Goal: Complete application form

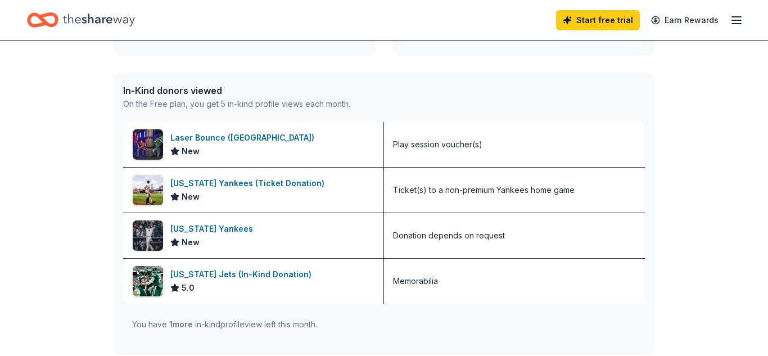
scroll to position [266, 0]
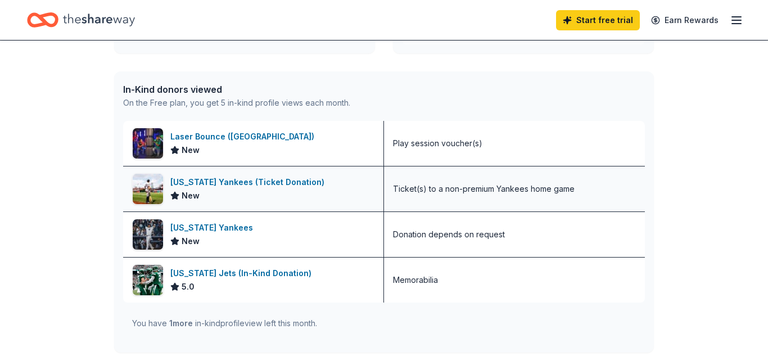
click at [203, 183] on div "[US_STATE] Yankees (Ticket Donation)" at bounding box center [249, 181] width 159 height 13
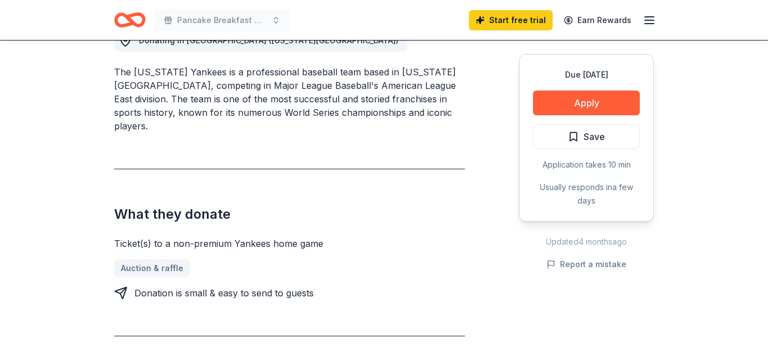
scroll to position [336, 0]
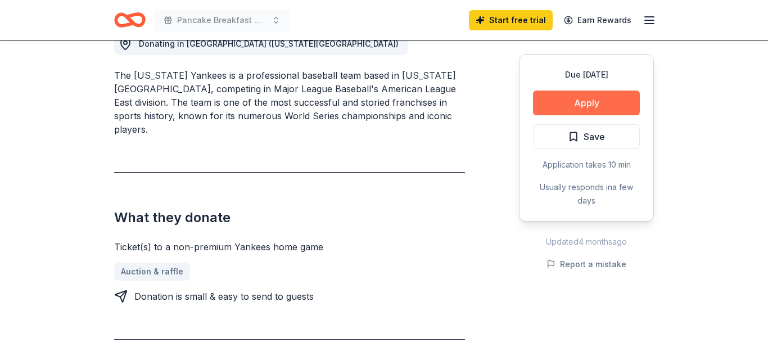
click at [591, 102] on button "Apply" at bounding box center [586, 103] width 107 height 25
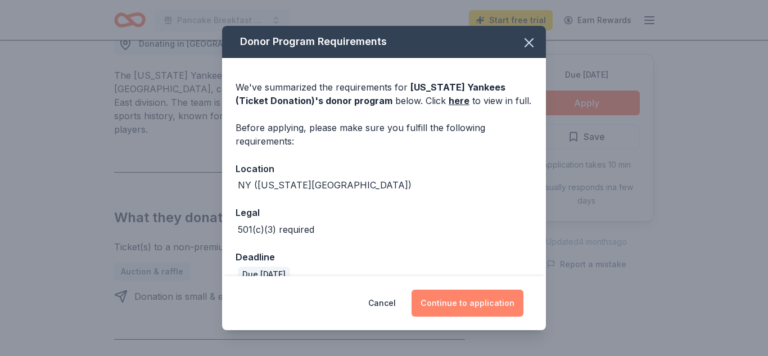
click at [508, 298] on button "Continue to application" at bounding box center [467, 303] width 112 height 27
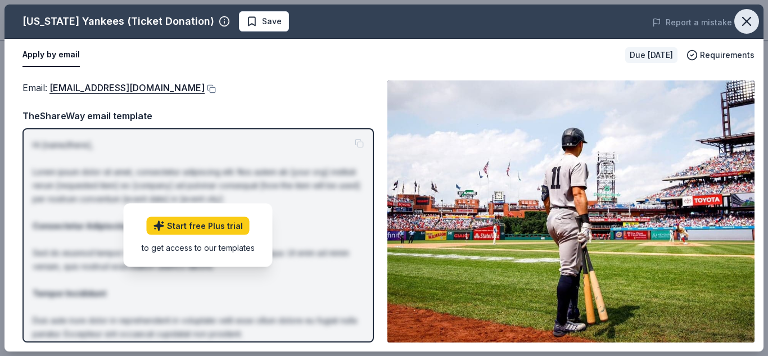
click at [745, 17] on icon "button" at bounding box center [747, 21] width 16 height 16
